Goal: Check status: Check status

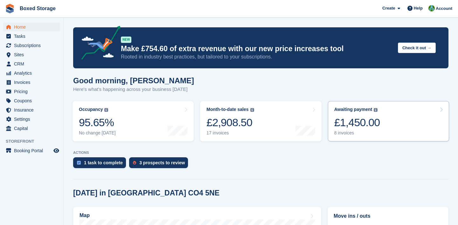
click at [371, 119] on div "£1,450.00" at bounding box center [357, 122] width 46 height 13
